Goal: Task Accomplishment & Management: Use online tool/utility

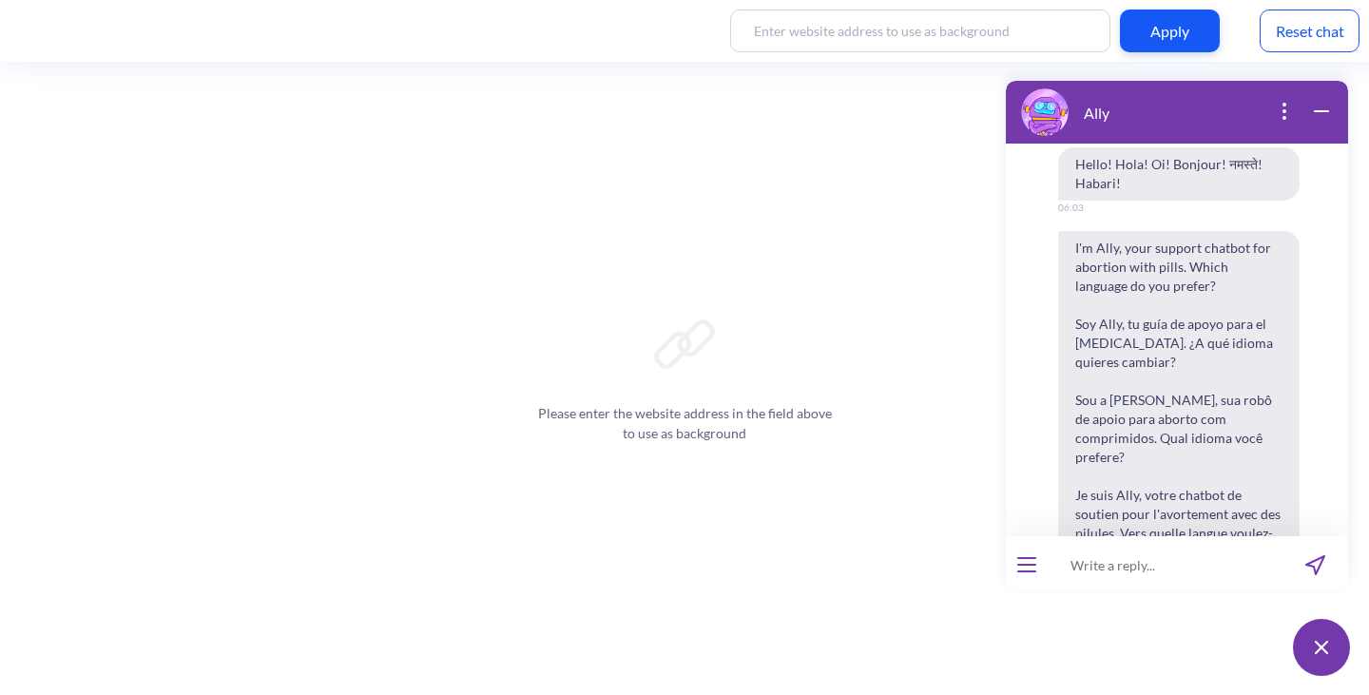
scroll to position [1843, 0]
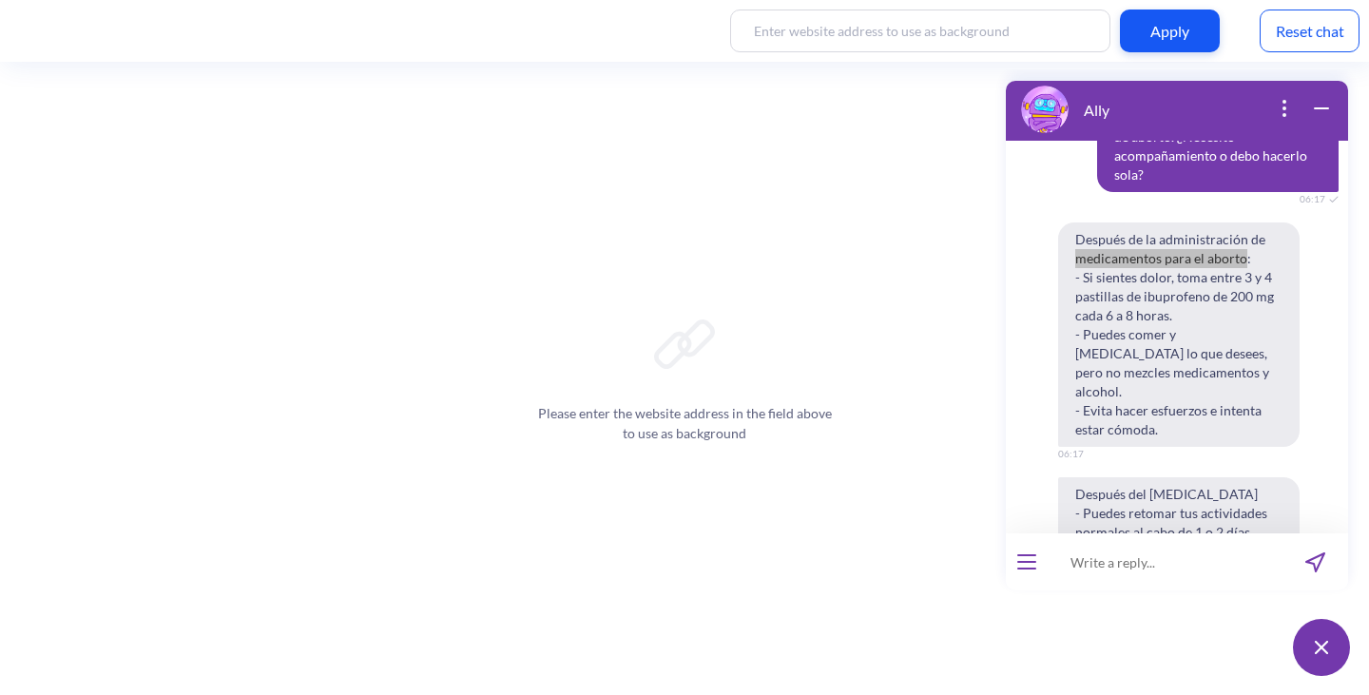
click at [1291, 17] on div "Reset chat" at bounding box center [1310, 31] width 100 height 43
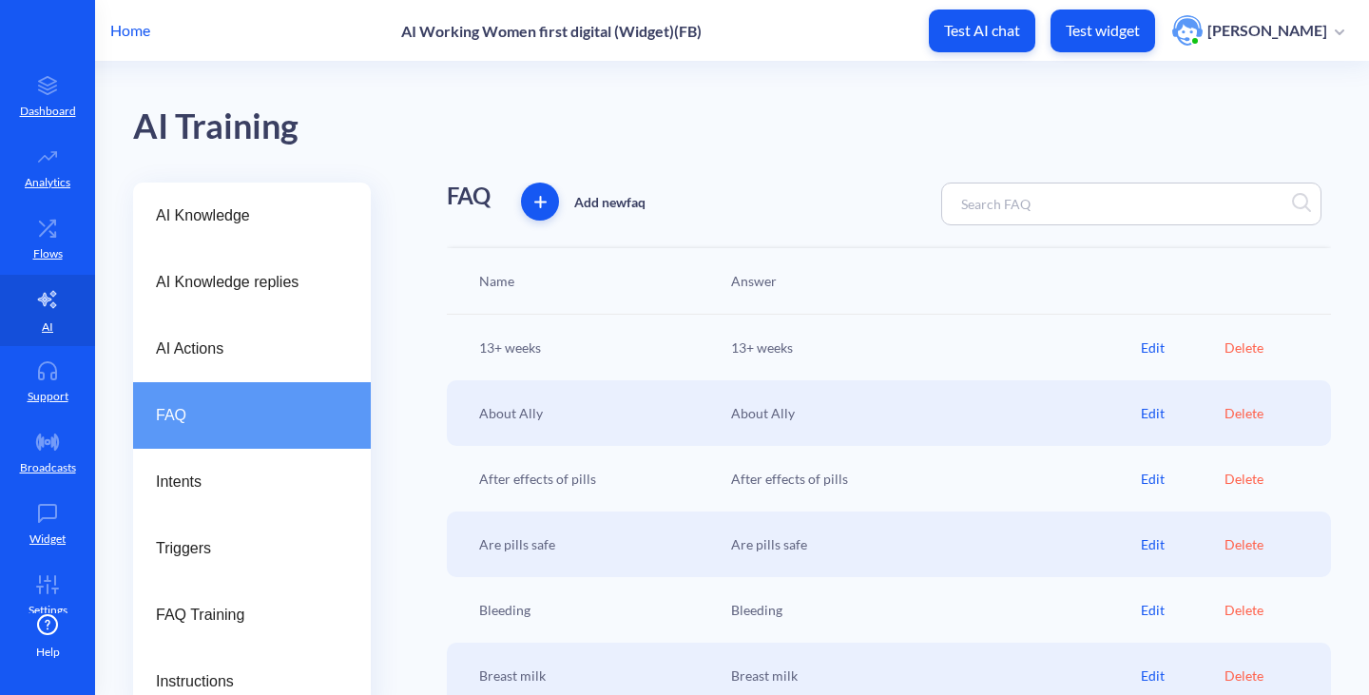
click at [1067, 210] on input at bounding box center [1035, 204] width 167 height 22
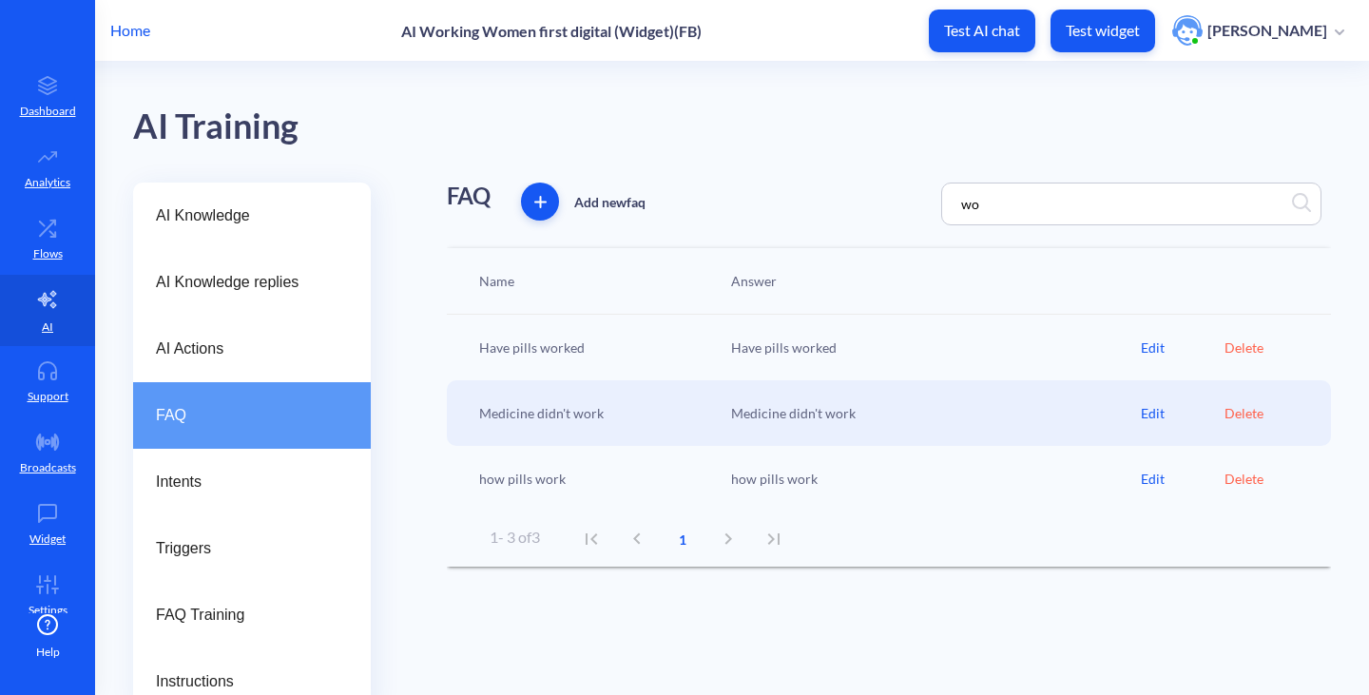
type input "wo"
drag, startPoint x: 636, startPoint y: 468, endPoint x: 496, endPoint y: 486, distance: 140.9
click at [473, 479] on div "how pills work how pills work Edit Delete" at bounding box center [889, 479] width 884 height 66
copy div "how pills work"
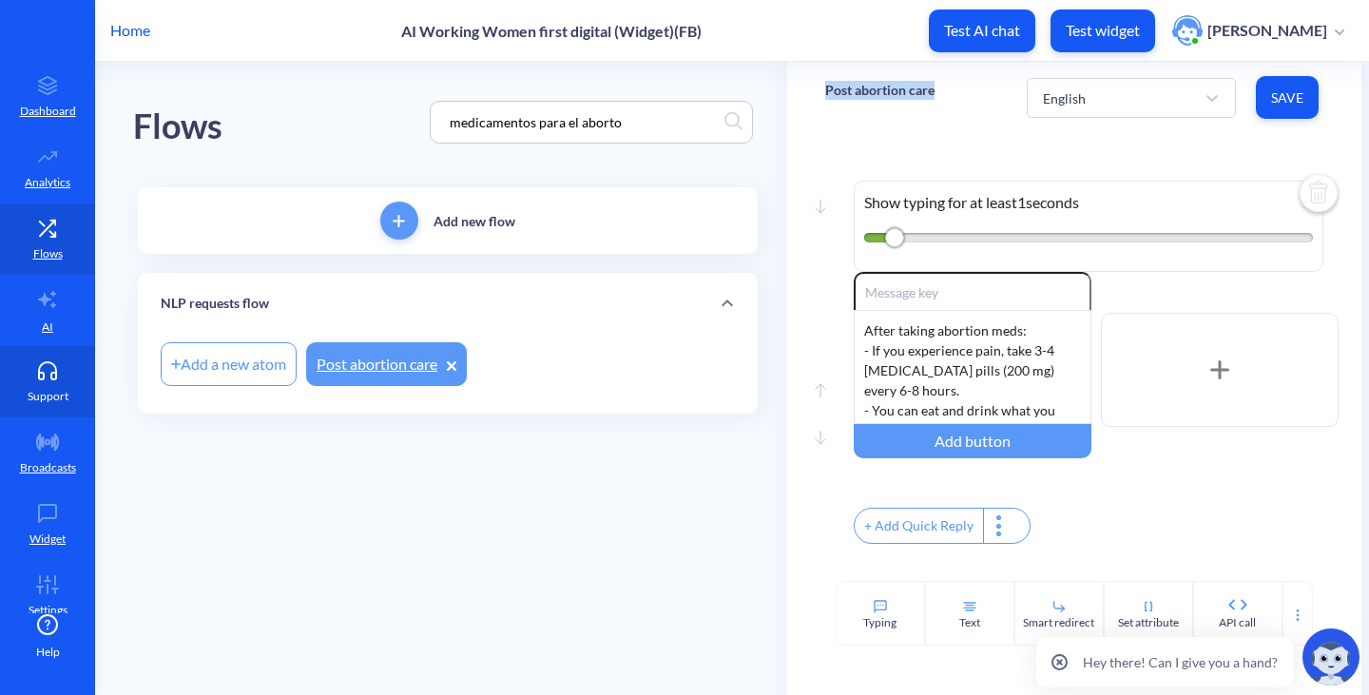
click at [39, 376] on icon at bounding box center [47, 376] width 17 height 7
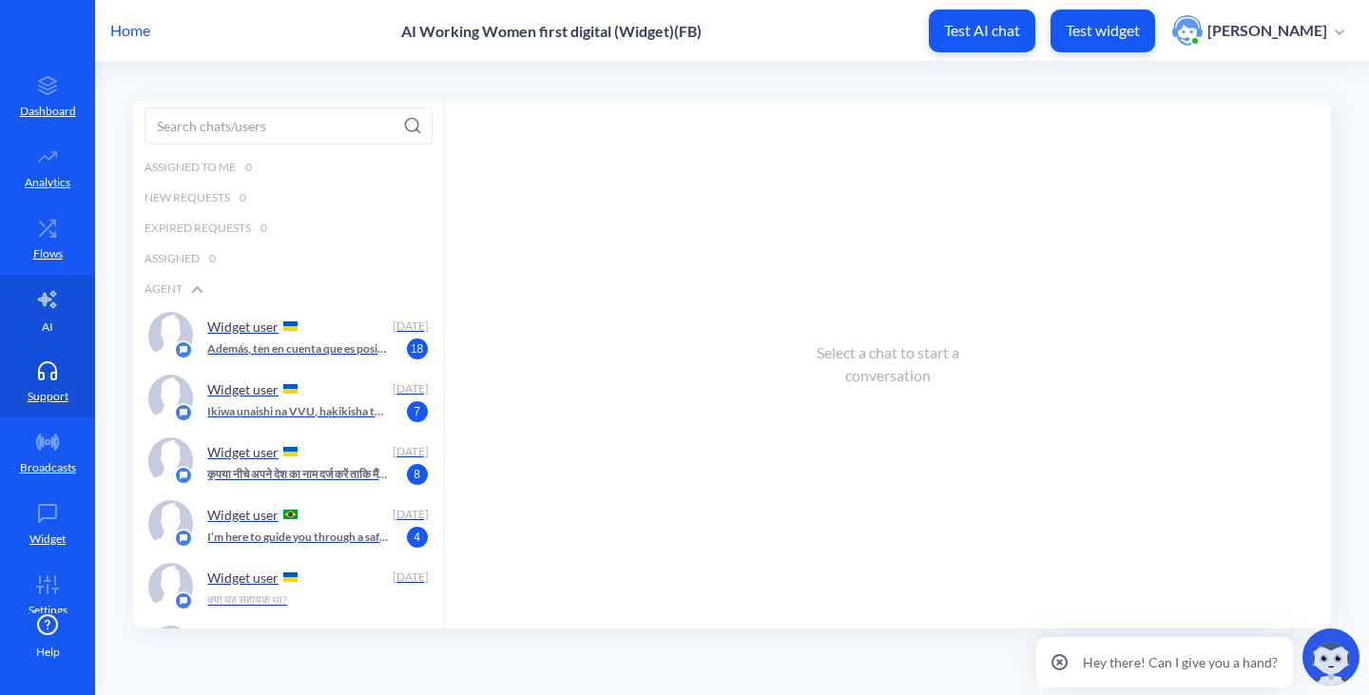
click at [52, 334] on link "AI" at bounding box center [47, 310] width 95 height 71
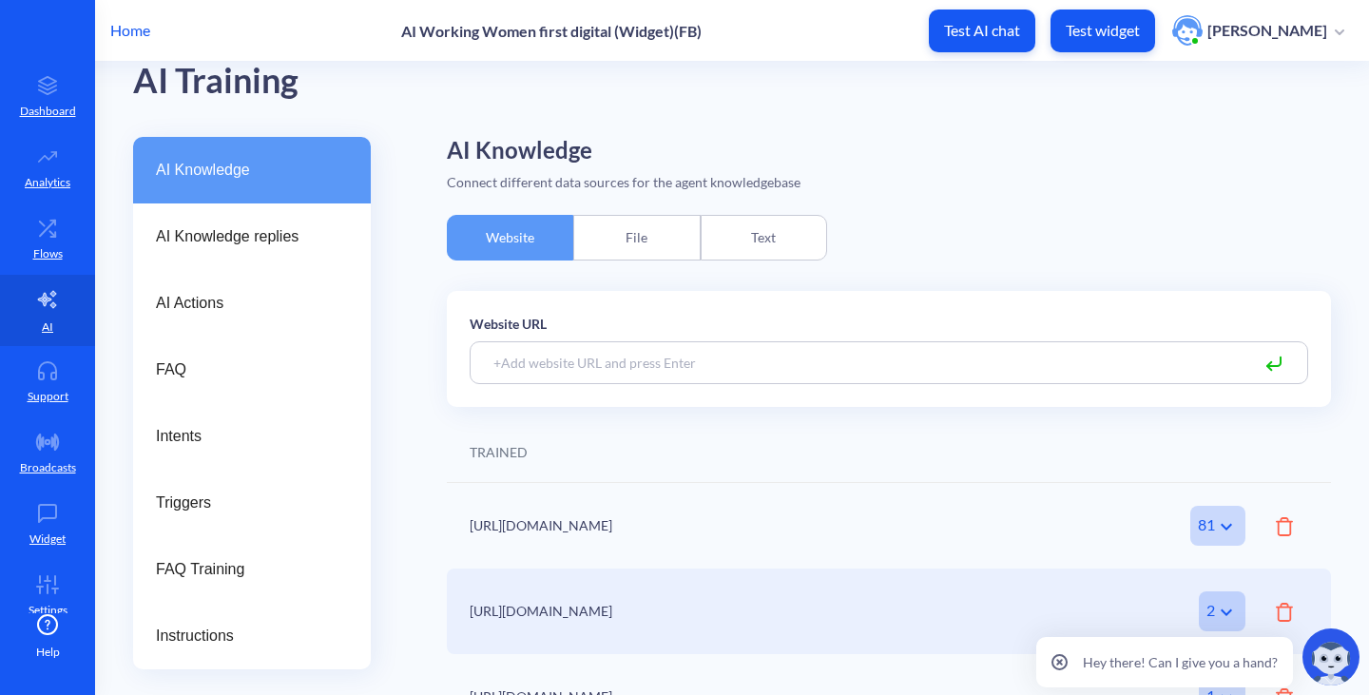
scroll to position [89, 0]
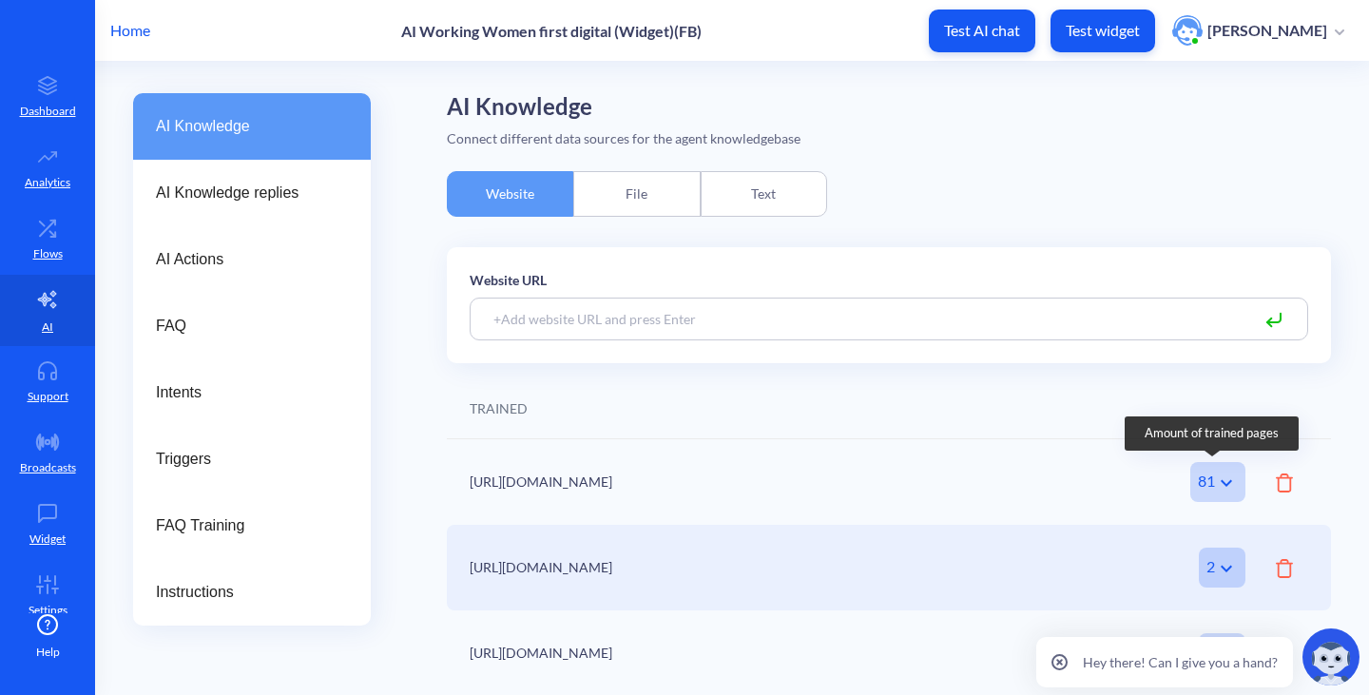
click at [1217, 469] on div "81" at bounding box center [1217, 482] width 55 height 40
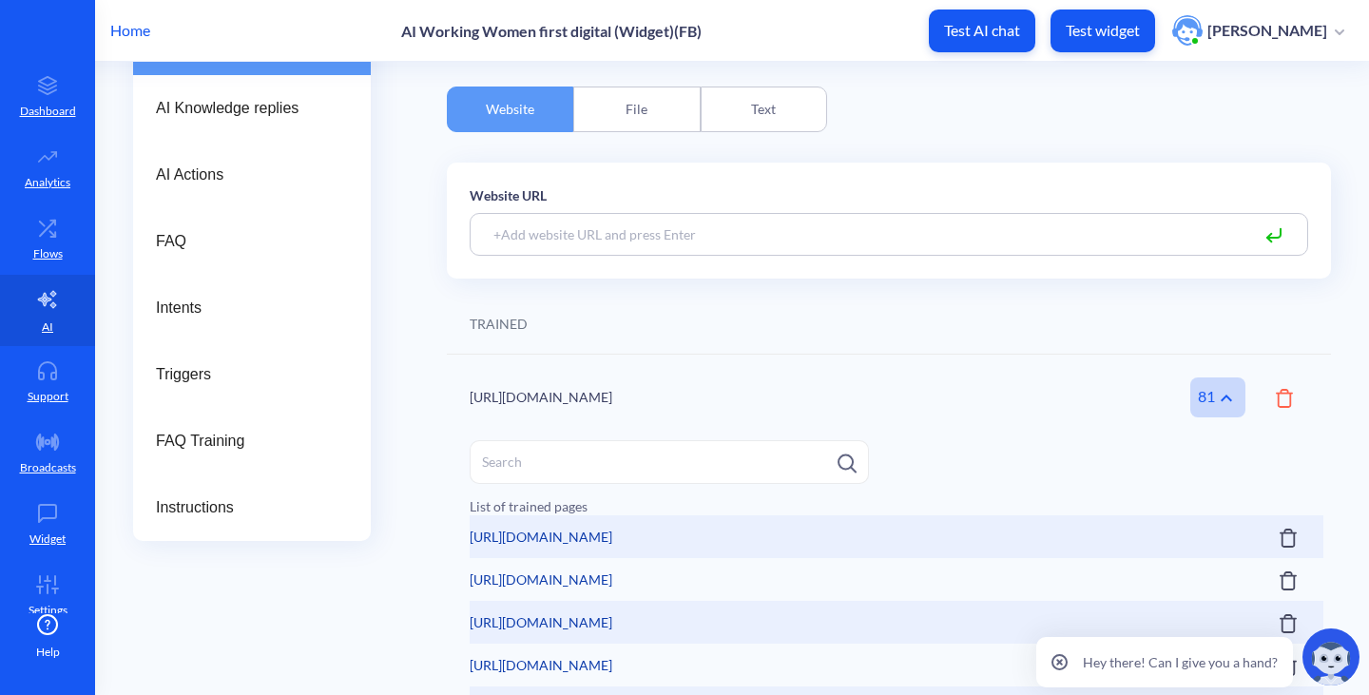
scroll to position [280, 0]
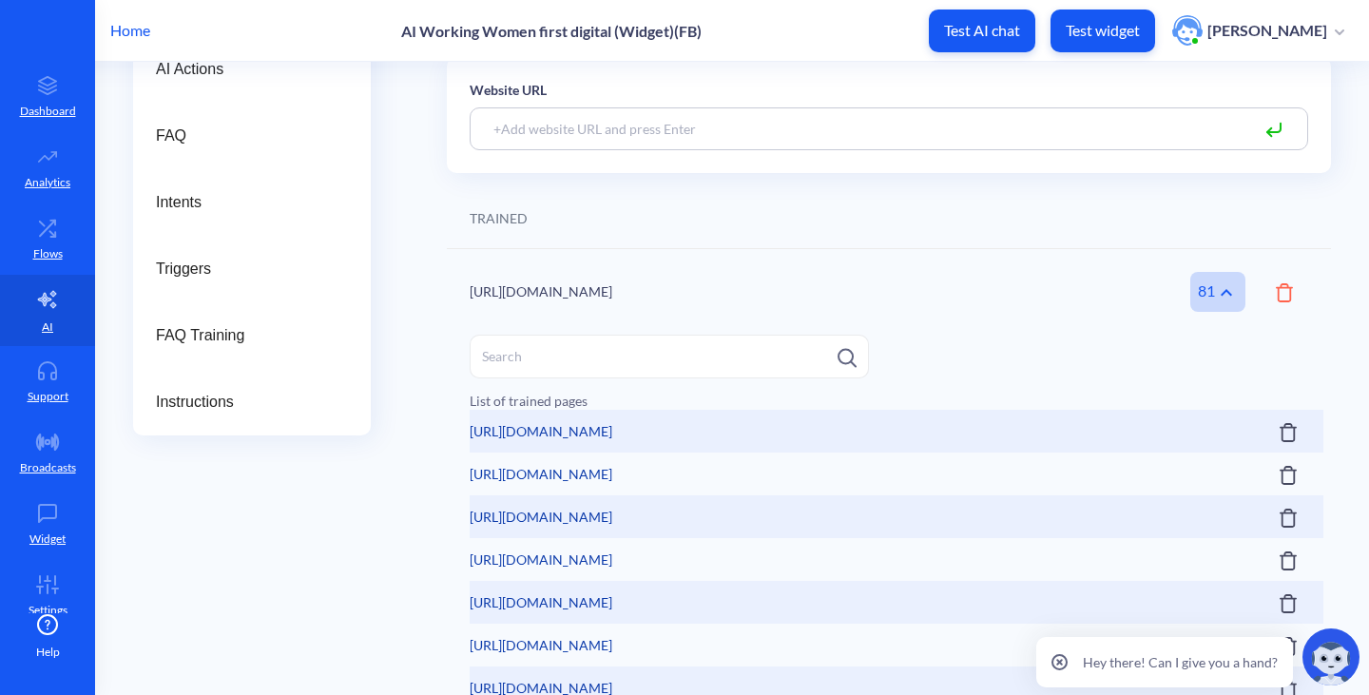
click at [698, 364] on input at bounding box center [669, 357] width 399 height 44
paste input "https://www.howtouseabortionpill.org/after/#signs-complication"
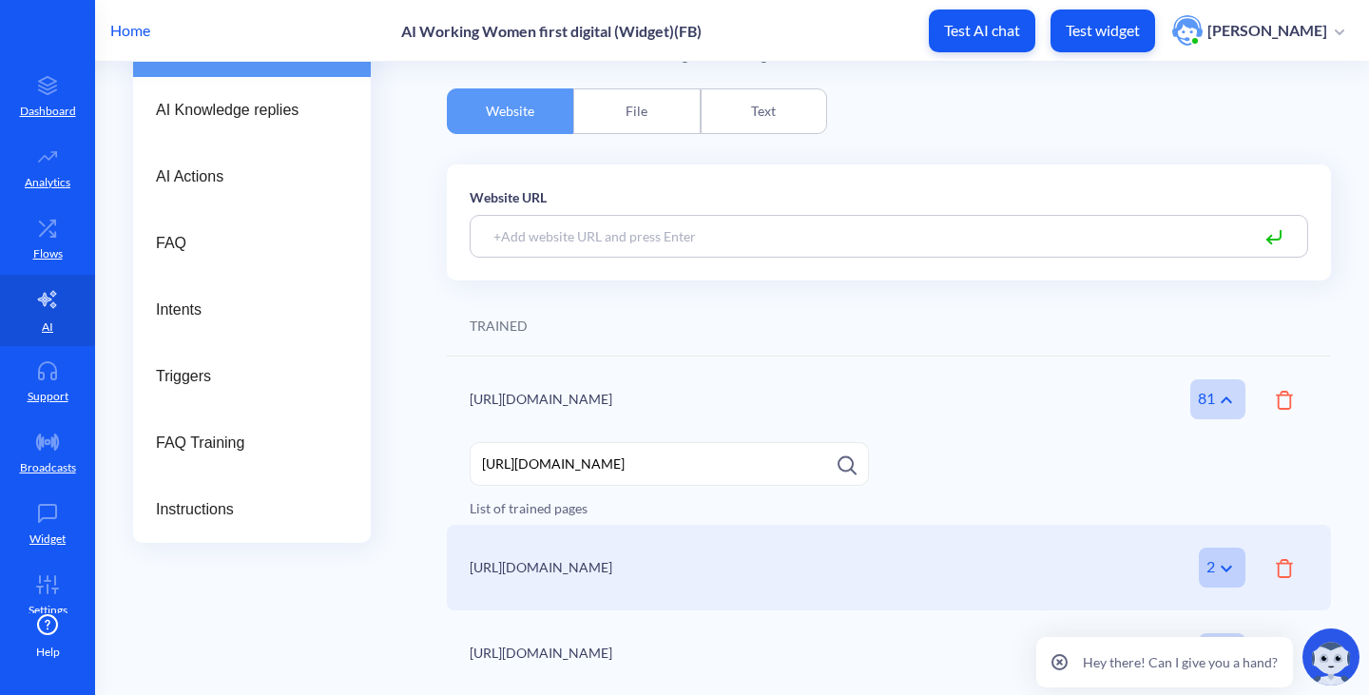
scroll to position [0, 0]
drag, startPoint x: 723, startPoint y: 460, endPoint x: 74, endPoint y: 404, distance: 650.9
click at [74, 404] on div "Home AI Working Women first digital (Widget)(FB) Test AI chat Test widget Olga …" at bounding box center [684, 347] width 1369 height 695
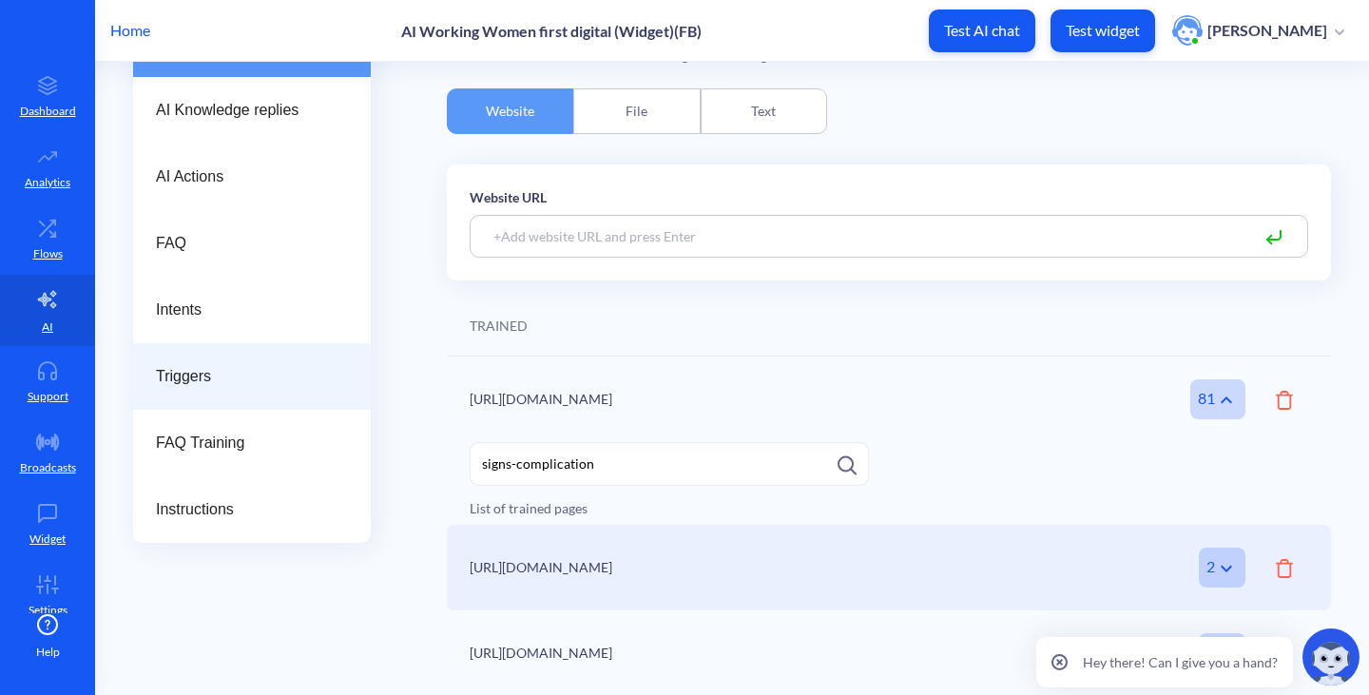
drag, startPoint x: 634, startPoint y: 465, endPoint x: 308, endPoint y: 406, distance: 331.4
click at [309, 406] on div "AI Knowledge AI Knowledge replies AI Actions FAQ Intents Triggers FAQ Training …" at bounding box center [751, 352] width 1236 height 685
paste input "https://www.howtouseabortionpill.org/after/#"
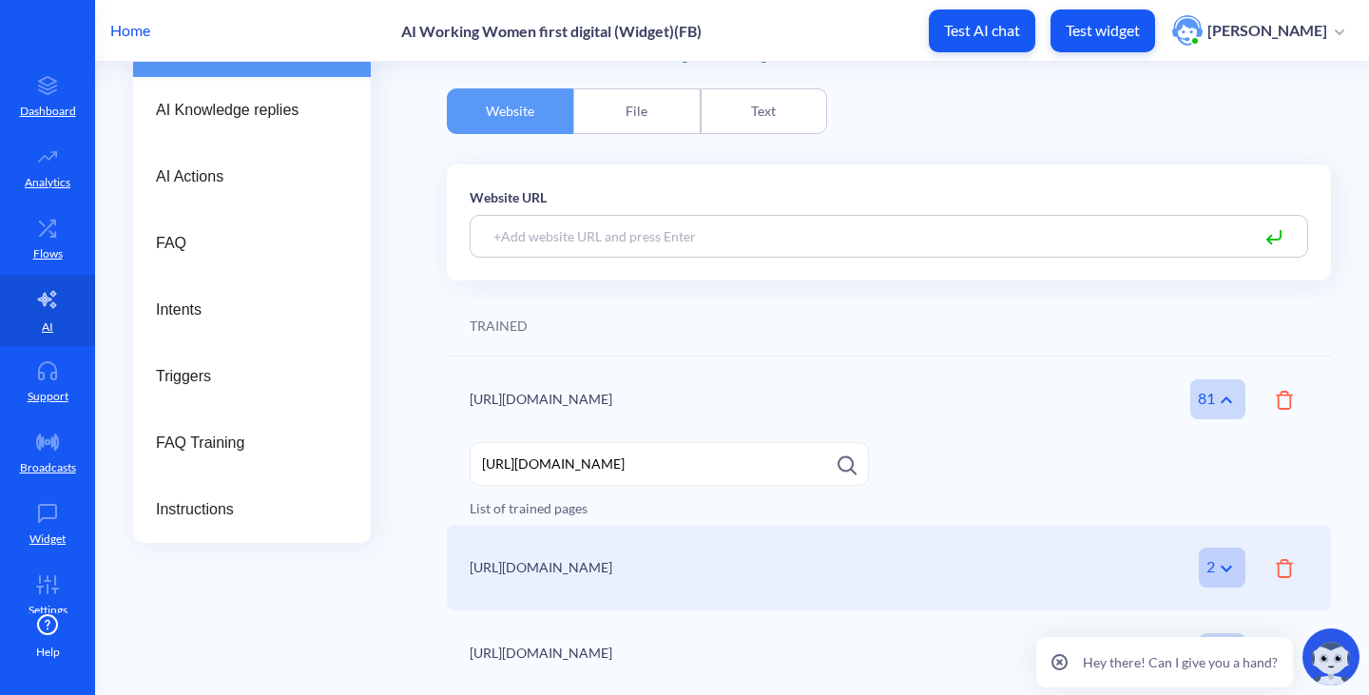
type input "https://www.howtouseabortionpill.org/after/#signs-complication"
click at [853, 467] on icon at bounding box center [847, 464] width 21 height 21
click at [631, 248] on input at bounding box center [889, 236] width 839 height 43
paste input "https://www.howtouseabortionpill.org/after/#signs-complication"
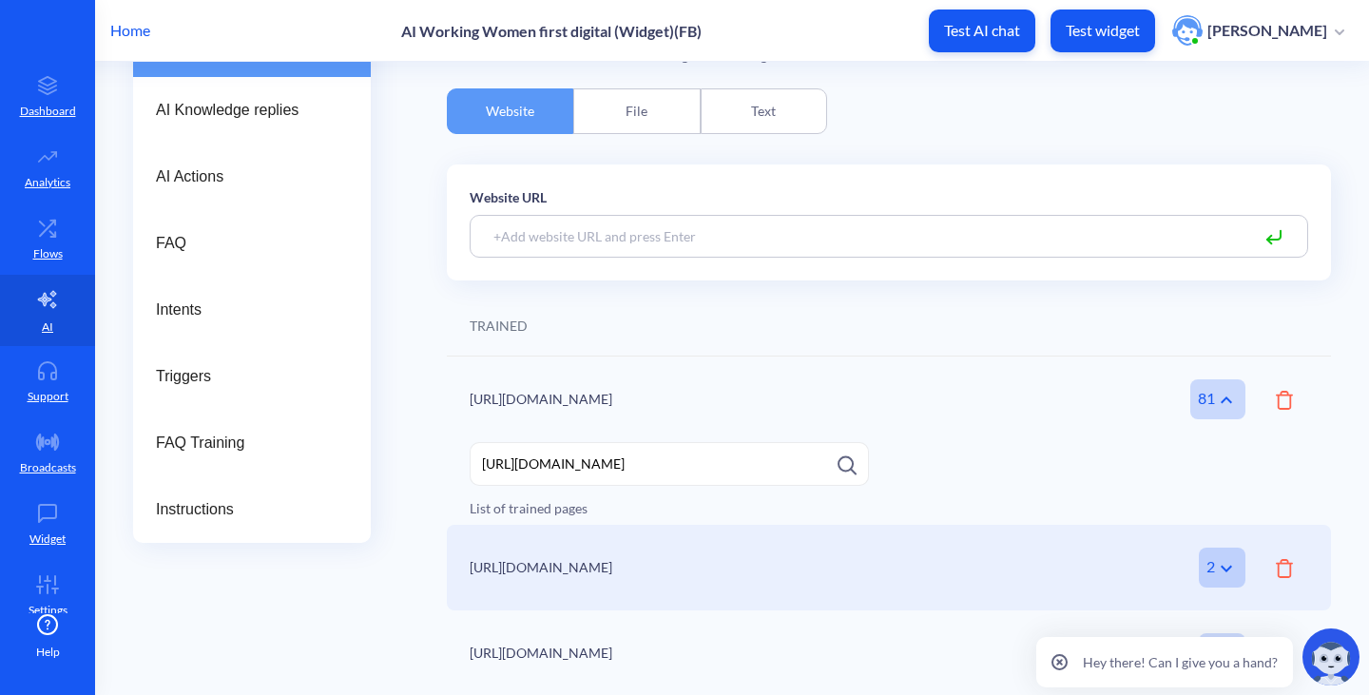
type input "https://www.howtouseabortionpill.org/after/#signs-complication"
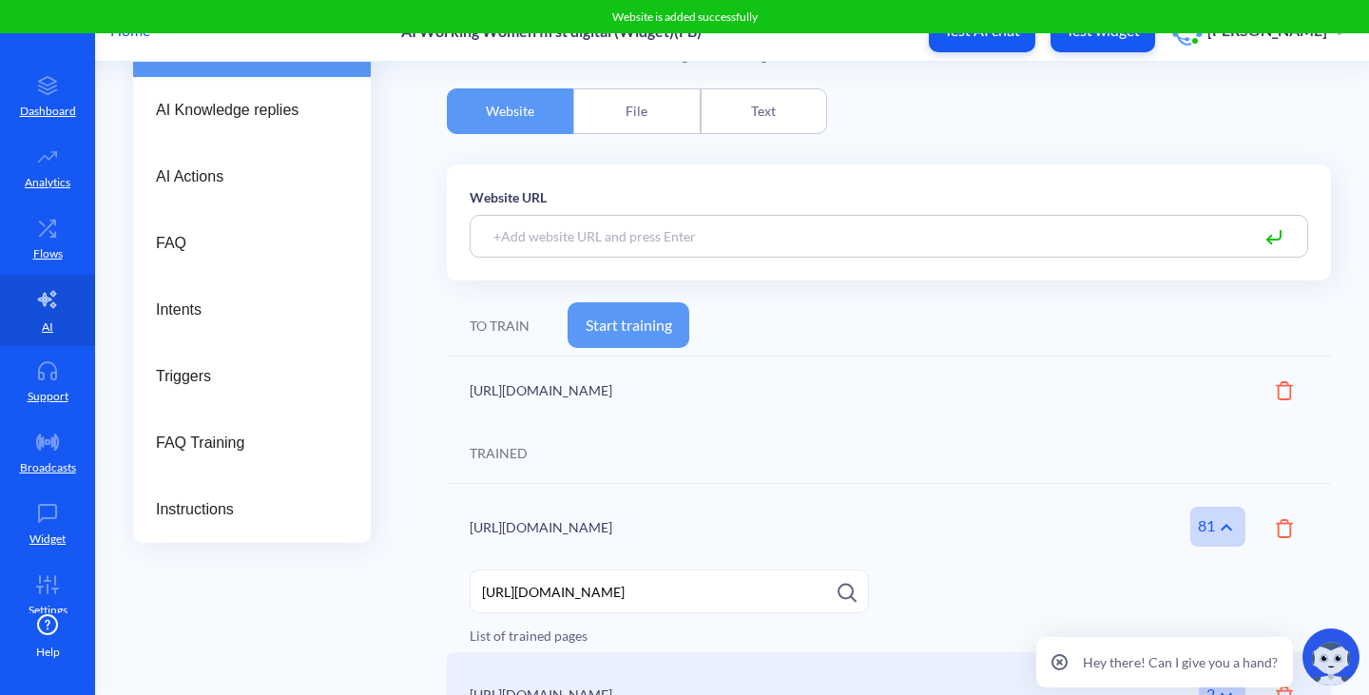
click at [645, 319] on button "Start training" at bounding box center [629, 325] width 122 height 46
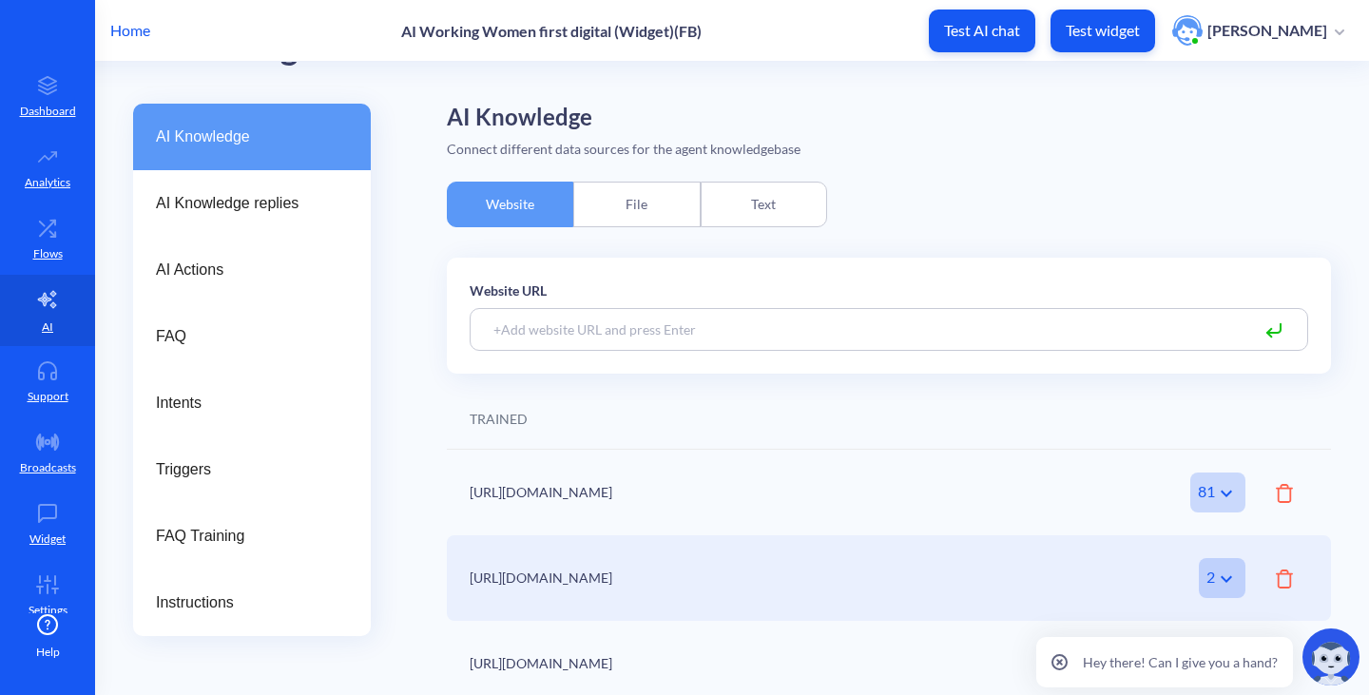
scroll to position [175, 0]
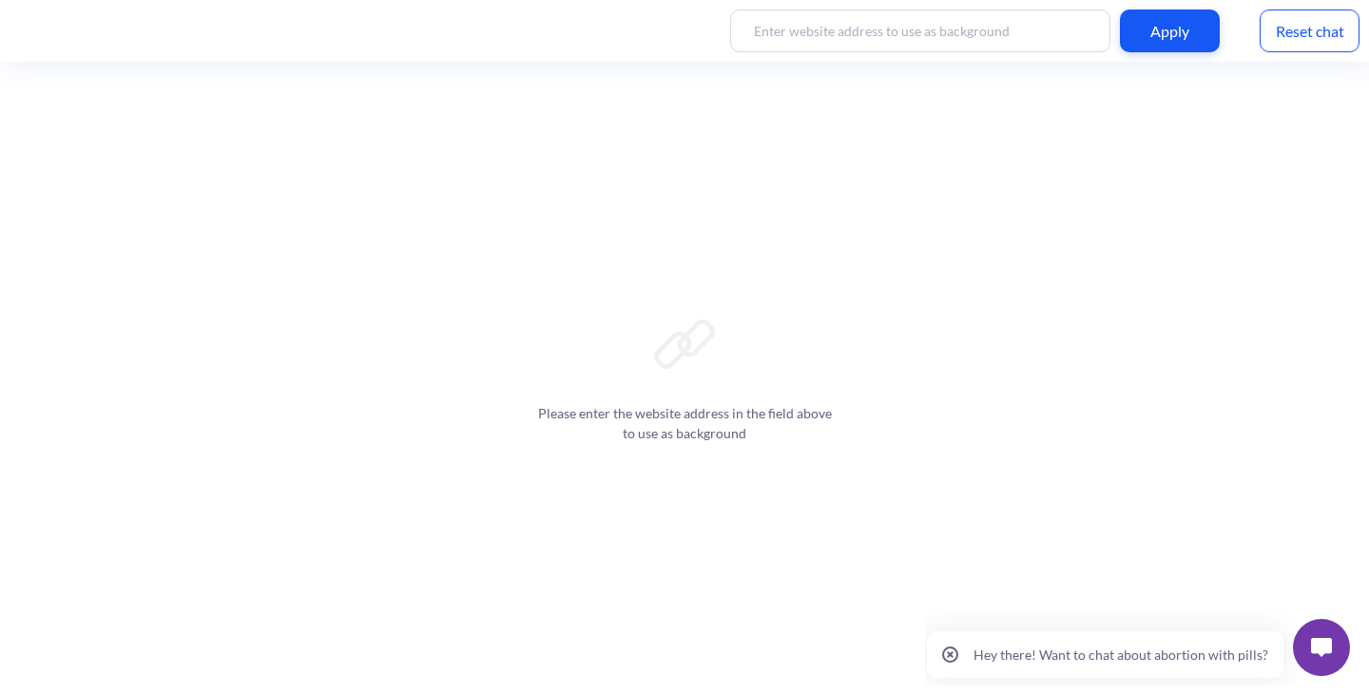
click at [1314, 635] on button at bounding box center [1321, 647] width 57 height 57
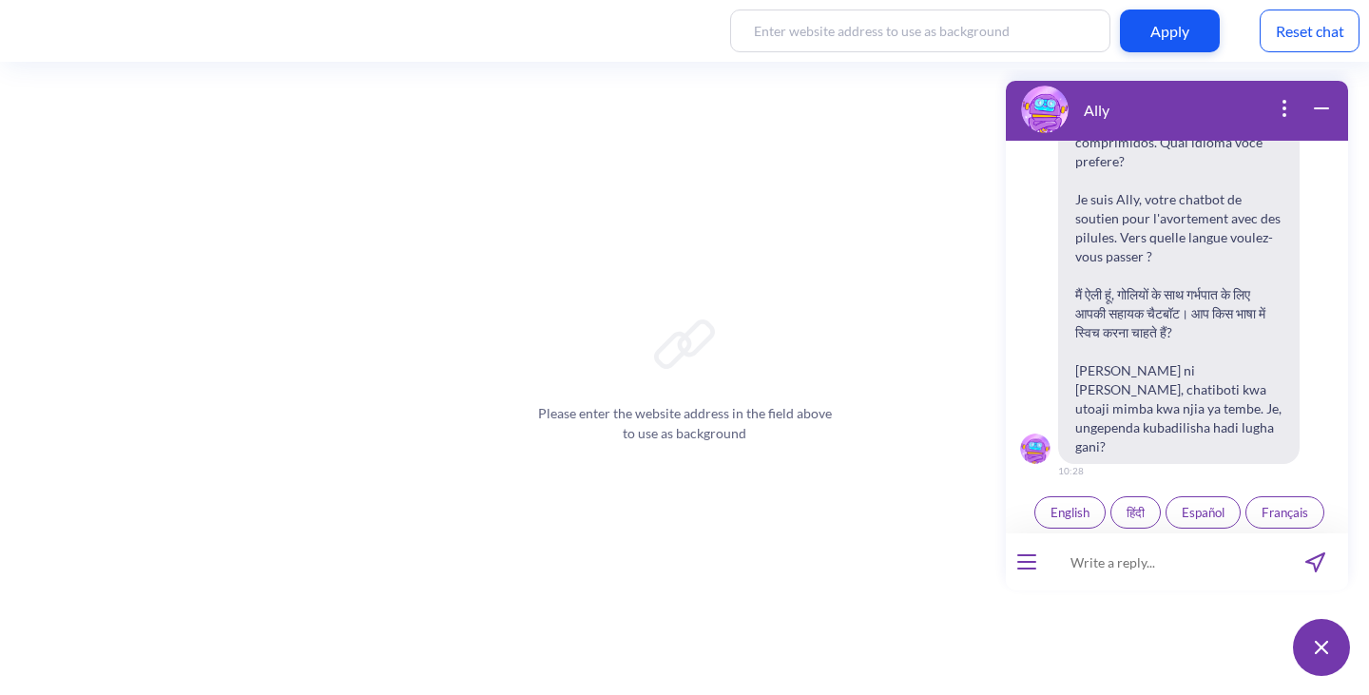
scroll to position [296, 0]
click at [1109, 557] on input at bounding box center [1165, 561] width 235 height 57
type input "what do i say to my children if i start bleeding in front of them"
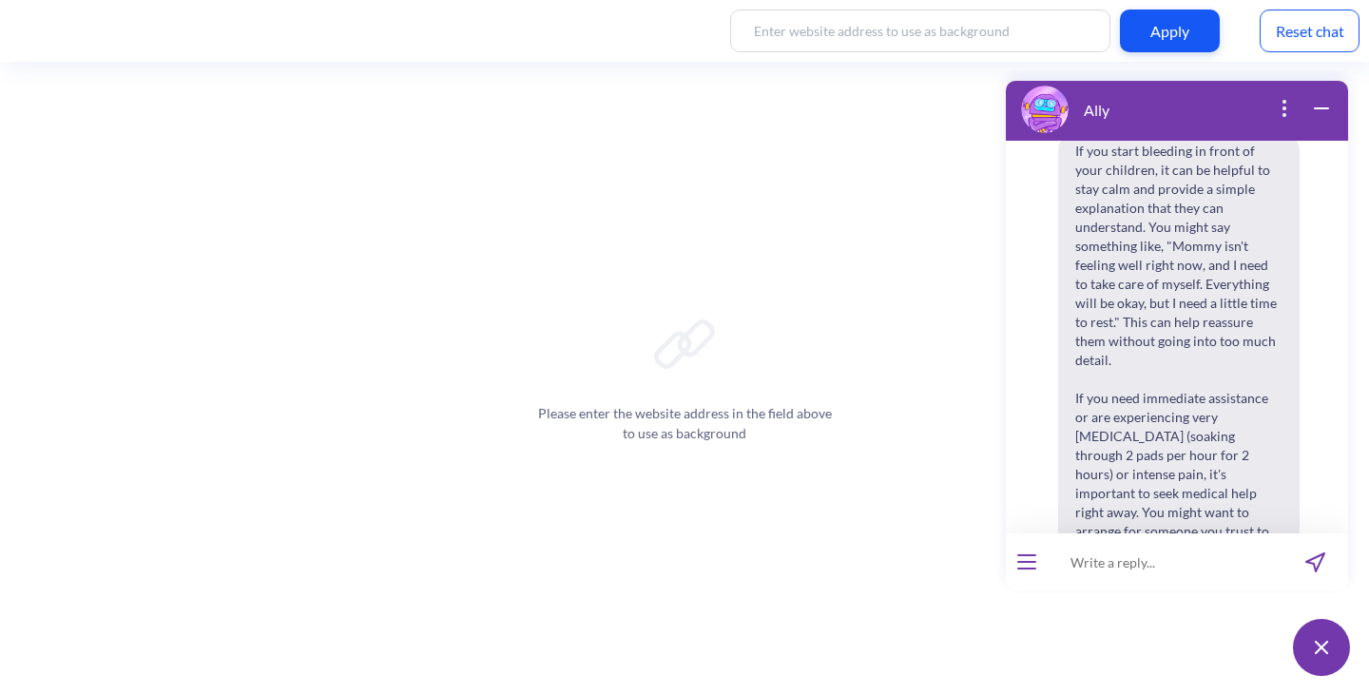
scroll to position [737, 0]
click at [1280, 112] on icon "open popup" at bounding box center [1284, 108] width 23 height 23
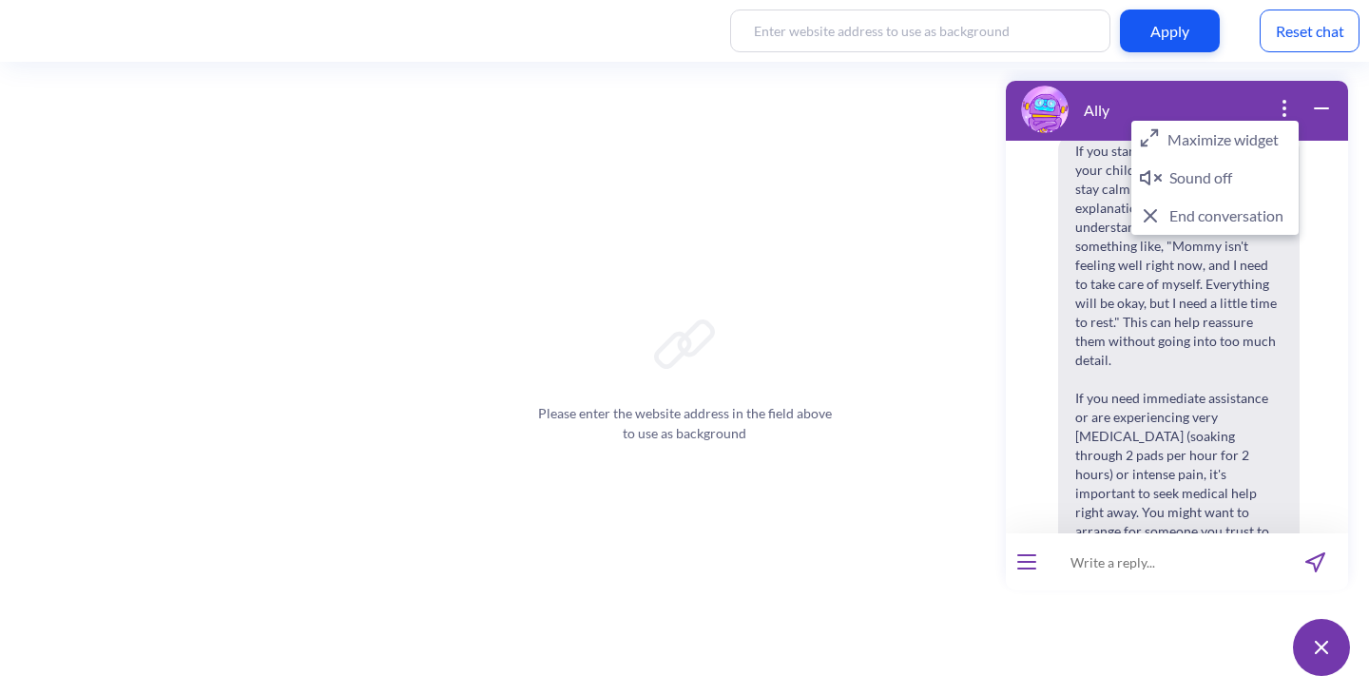
click at [1256, 134] on button "Maximize widget" at bounding box center [1214, 140] width 167 height 38
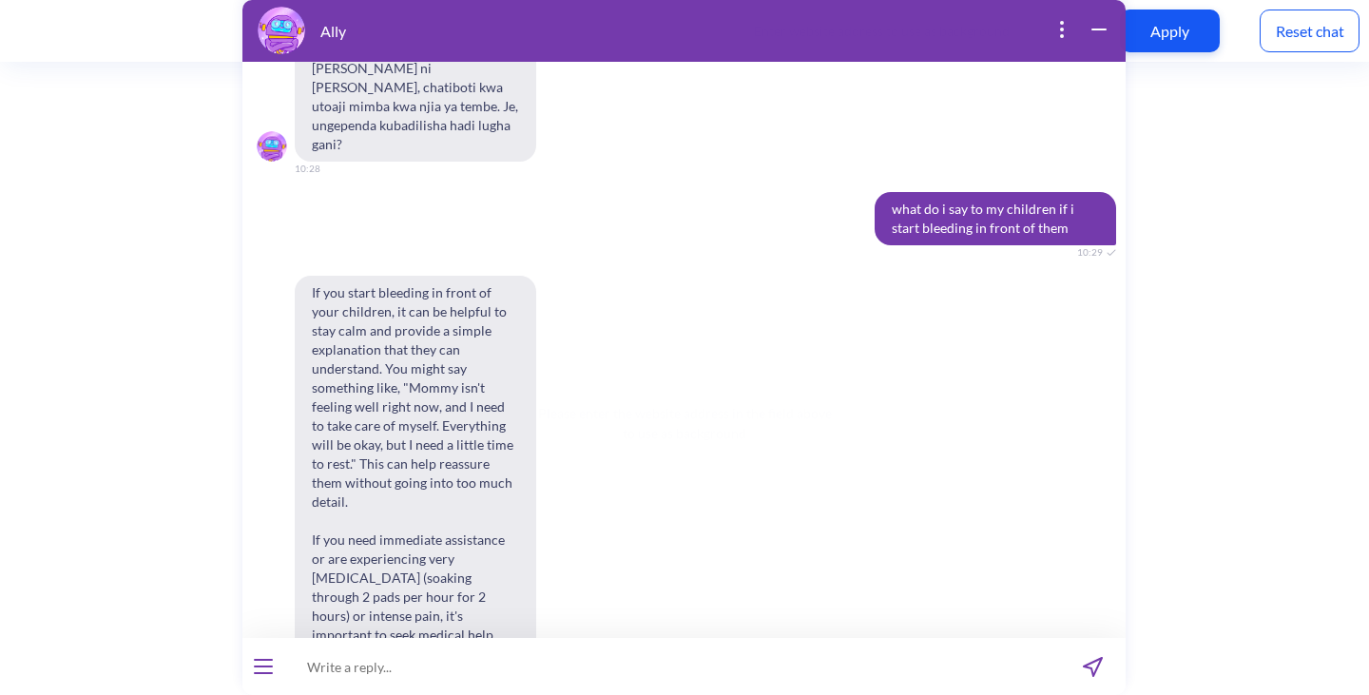
scroll to position [611, 0]
